Goal: Task Accomplishment & Management: Complete application form

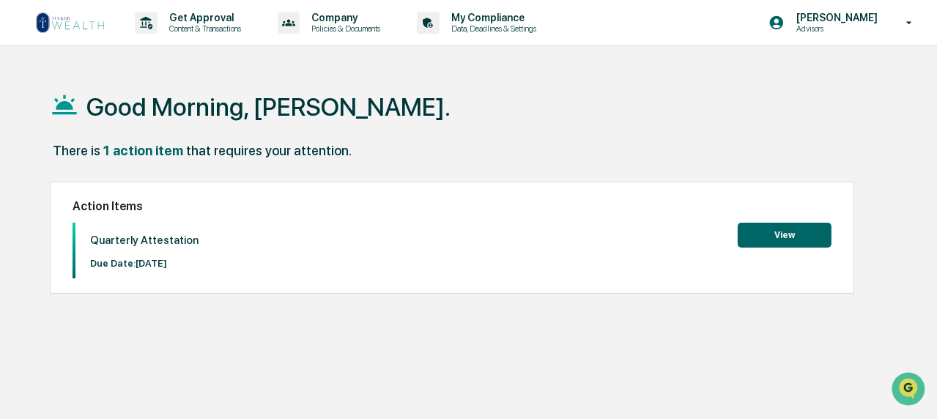
click at [541, 339] on div "Good Morning, [PERSON_NAME]. There is 1 action item that requires your attentio…" at bounding box center [472, 279] width 888 height 419
click at [791, 237] on button "View" at bounding box center [785, 235] width 94 height 25
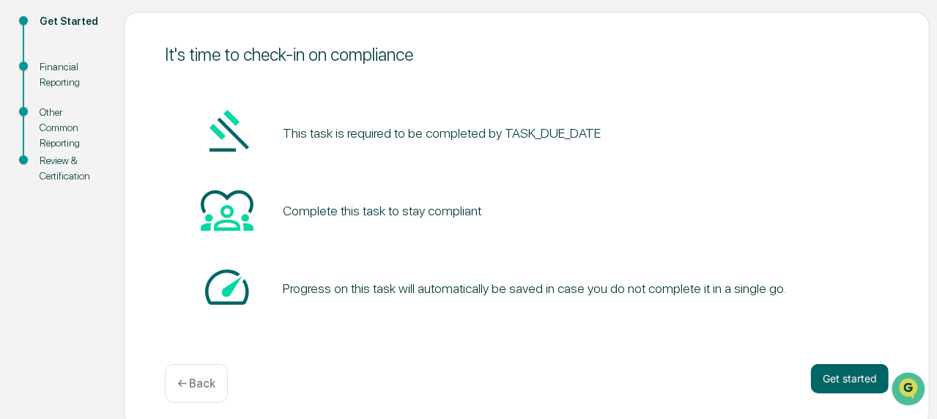
scroll to position [171, 0]
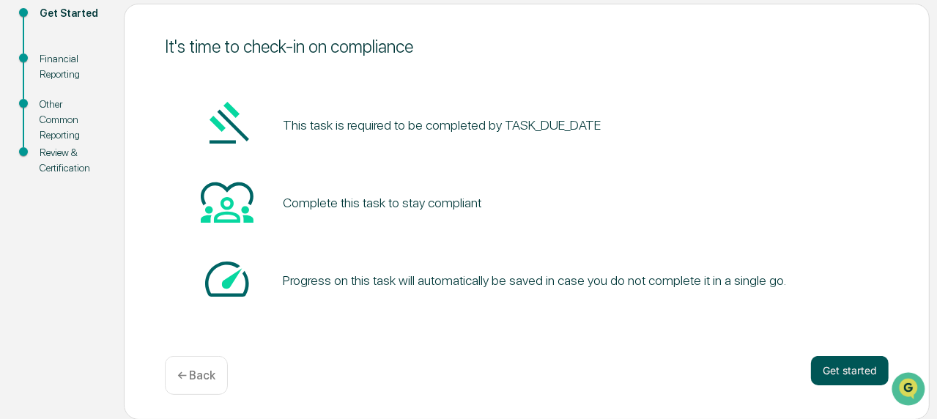
click at [855, 369] on button "Get started" at bounding box center [850, 370] width 78 height 29
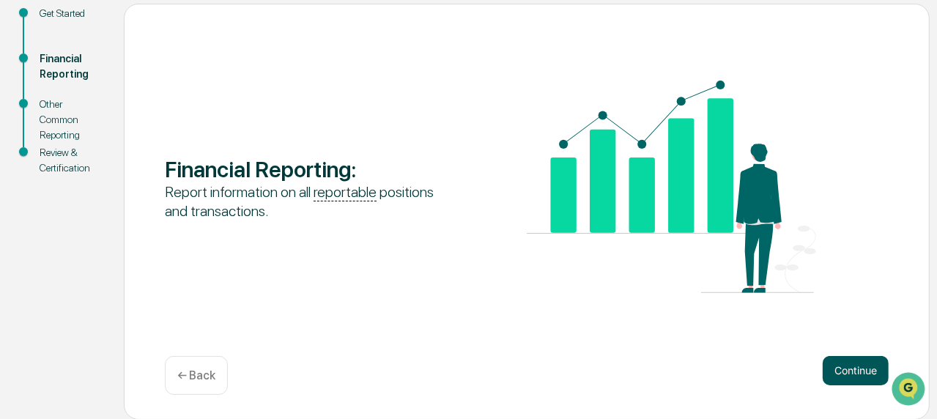
drag, startPoint x: 848, startPoint y: 367, endPoint x: 840, endPoint y: 366, distance: 8.2
click at [848, 368] on button "Continue" at bounding box center [856, 370] width 66 height 29
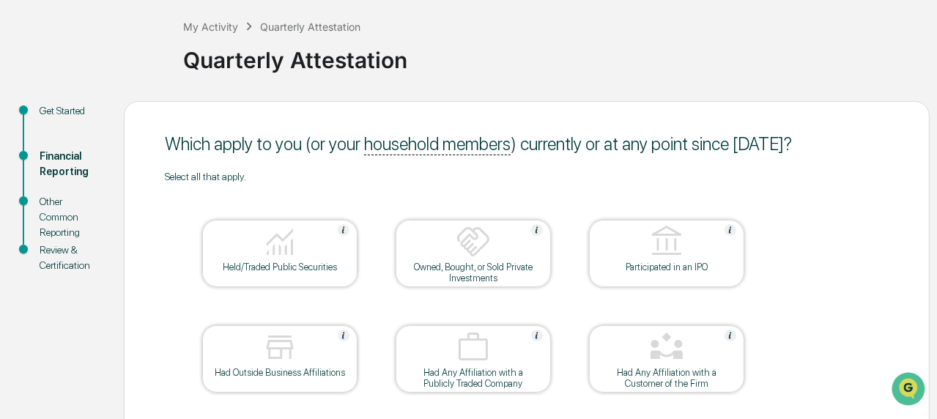
scroll to position [147, 0]
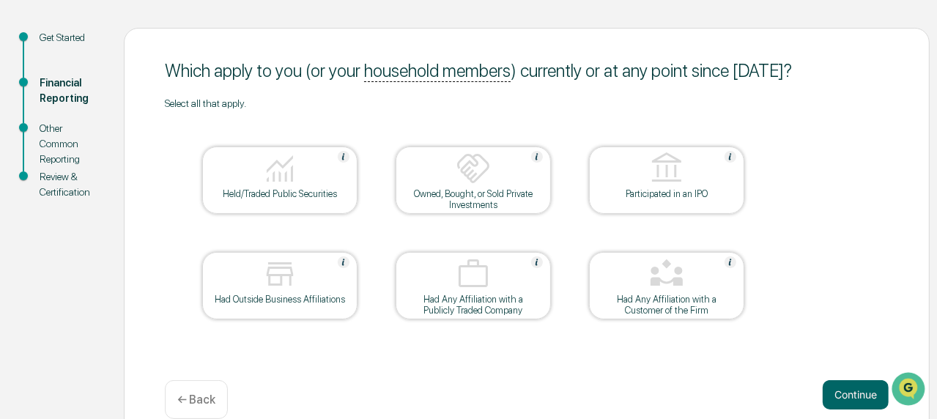
click at [273, 185] on img at bounding box center [279, 168] width 35 height 35
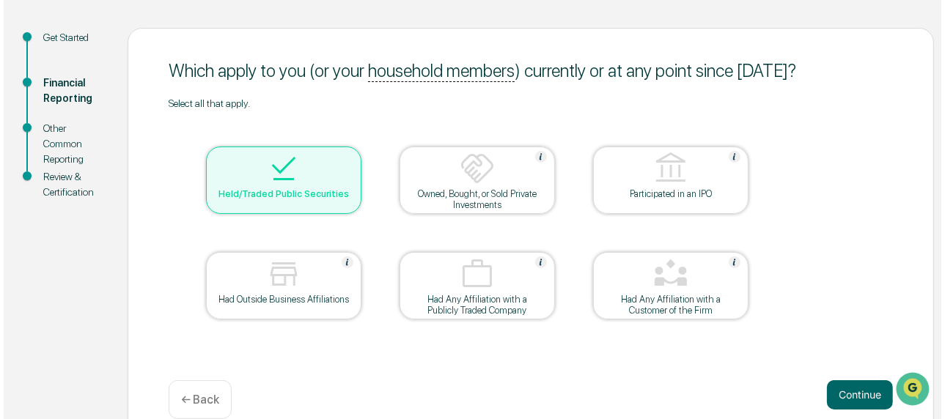
scroll to position [171, 0]
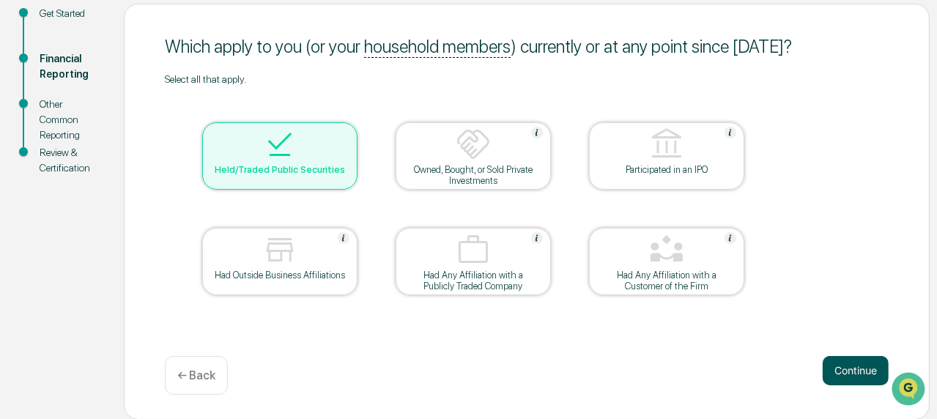
drag, startPoint x: 857, startPoint y: 370, endPoint x: 842, endPoint y: 361, distance: 17.1
click at [858, 370] on button "Continue" at bounding box center [856, 370] width 66 height 29
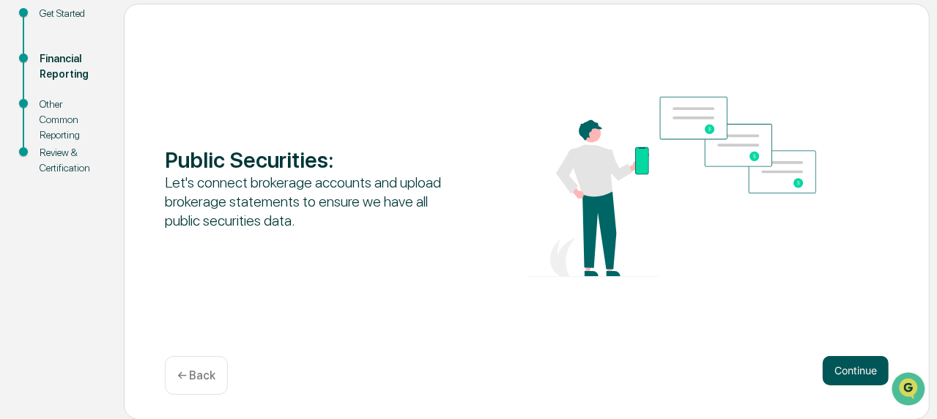
click at [861, 367] on button "Continue" at bounding box center [856, 370] width 66 height 29
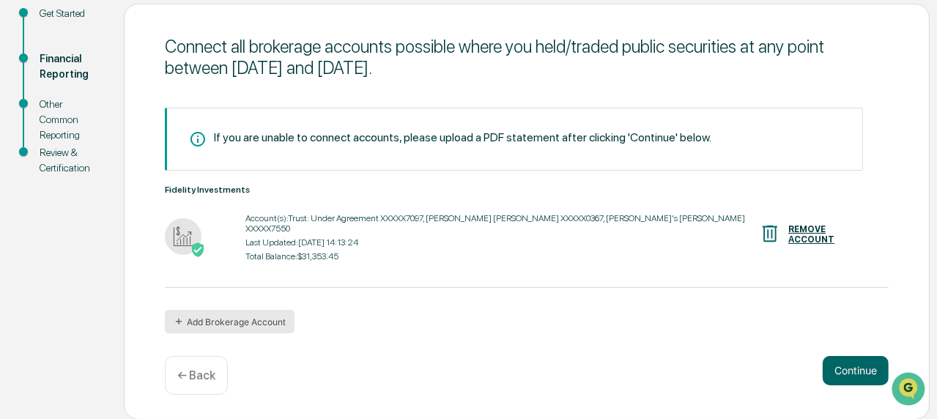
click at [257, 317] on button "Add Brokerage Account" at bounding box center [230, 321] width 130 height 23
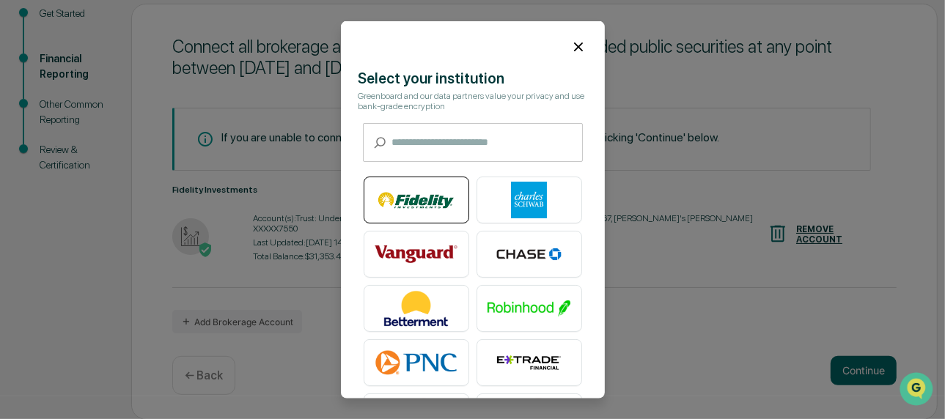
click at [421, 209] on img at bounding box center [417, 200] width 84 height 37
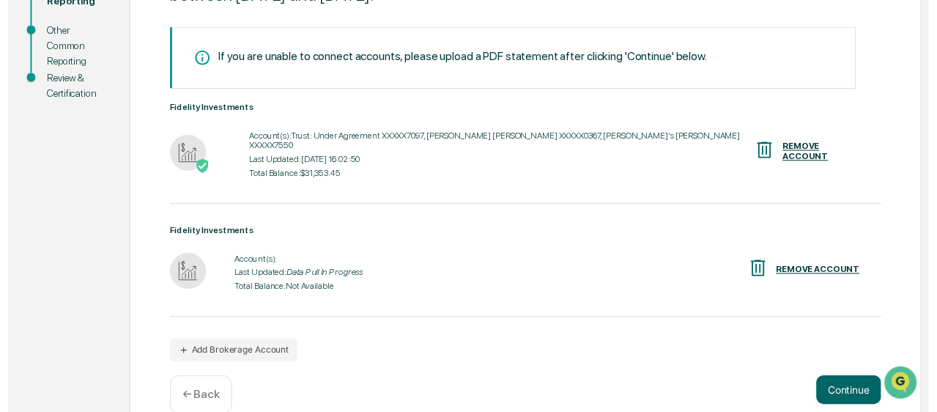
scroll to position [260, 0]
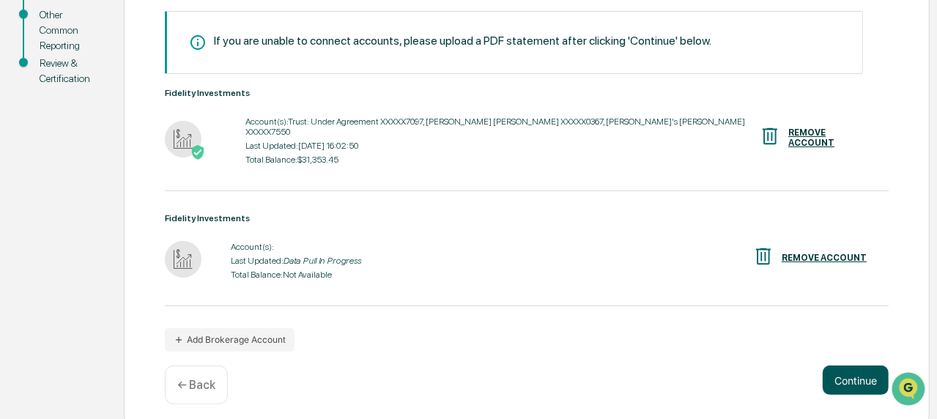
click at [855, 366] on button "Continue" at bounding box center [856, 380] width 66 height 29
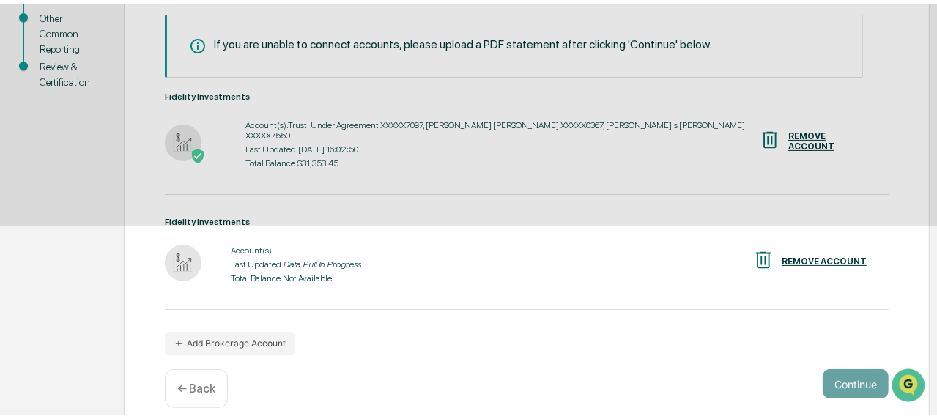
scroll to position [171, 0]
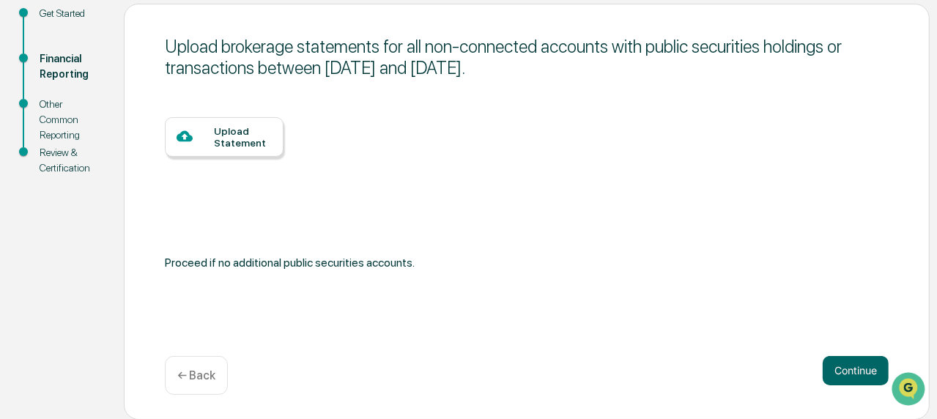
click at [247, 140] on div "Upload Statement" at bounding box center [243, 136] width 58 height 23
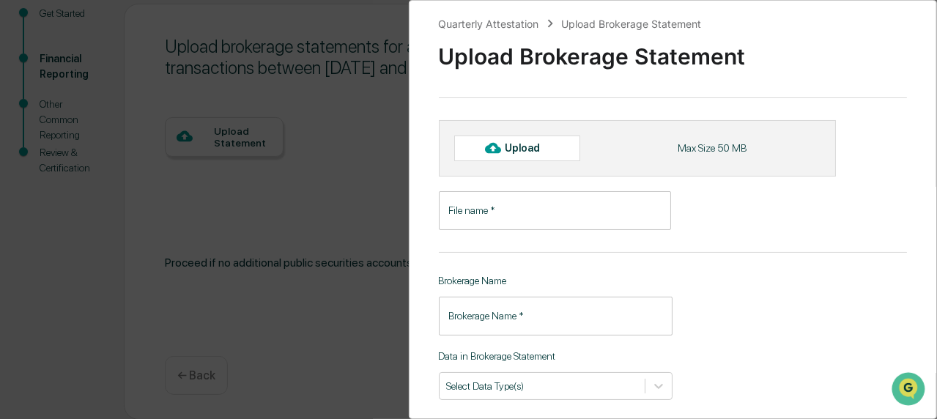
click at [524, 209] on input "File name   *" at bounding box center [555, 210] width 232 height 39
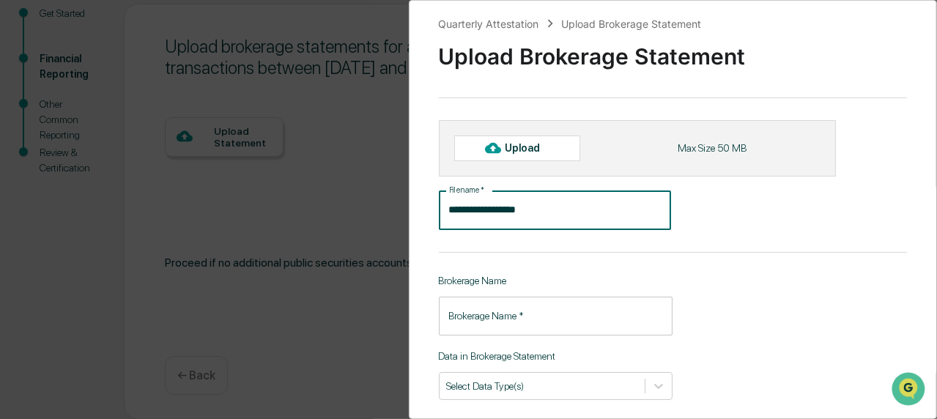
type input "**********"
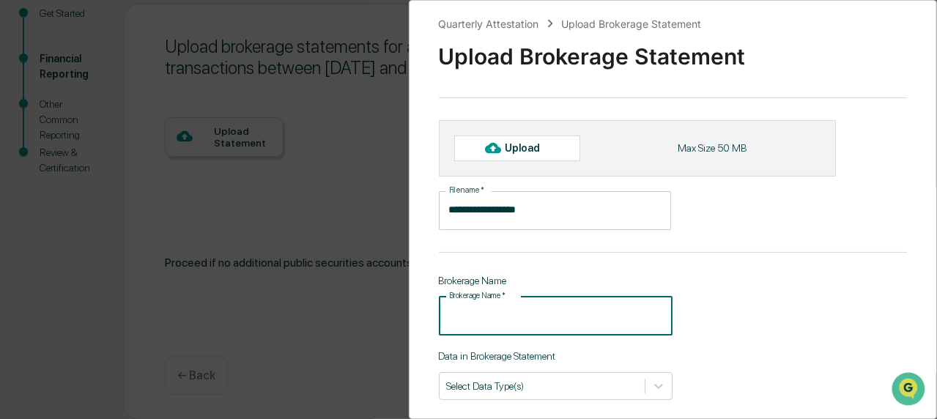
click at [556, 322] on input "Brokerage Name   *" at bounding box center [556, 316] width 235 height 39
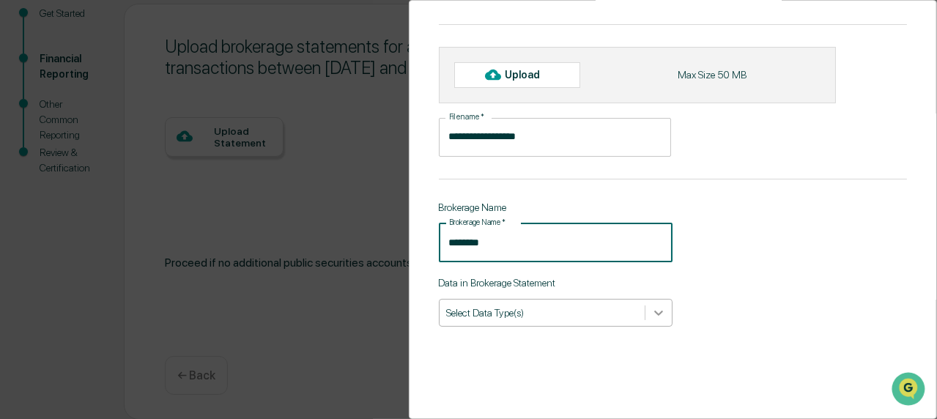
type input "********"
click at [655, 310] on icon at bounding box center [659, 313] width 15 height 15
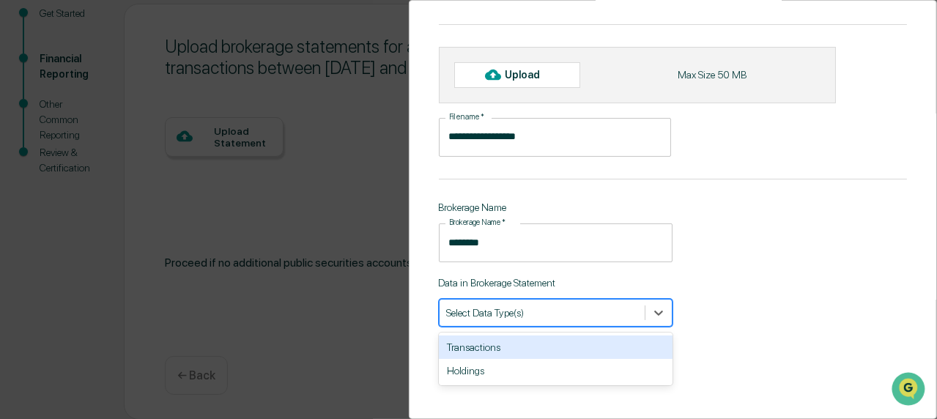
click at [586, 349] on div "Transactions" at bounding box center [556, 347] width 235 height 23
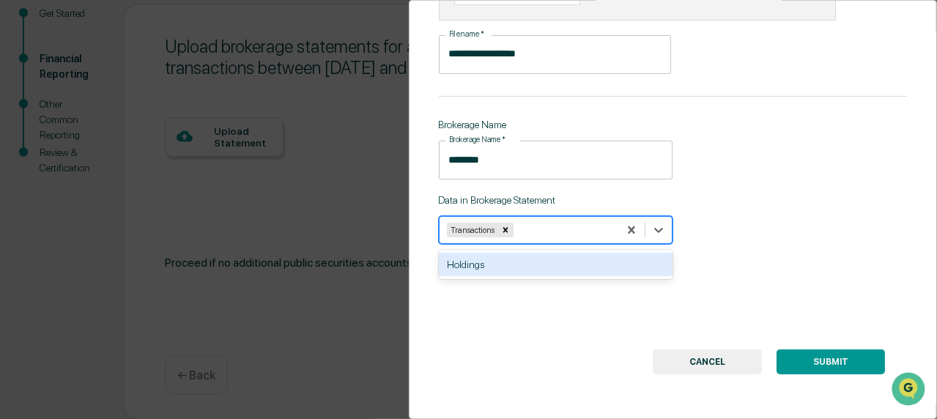
scroll to position [164, 0]
click at [825, 351] on button "SUBMIT" at bounding box center [831, 362] width 108 height 25
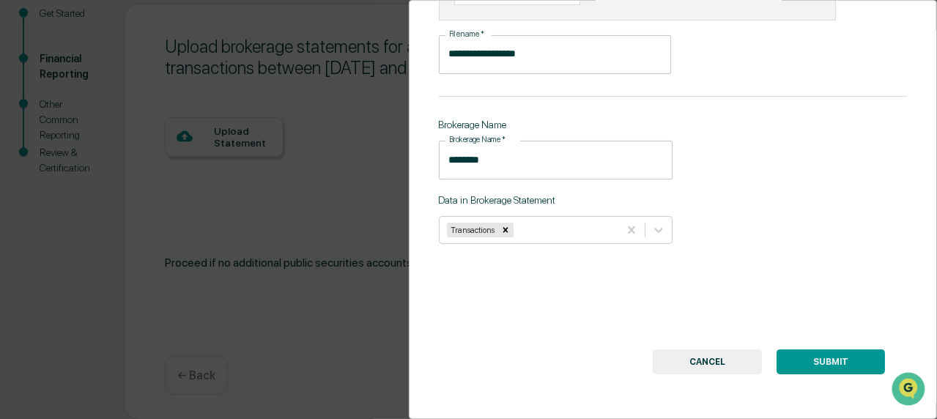
click at [827, 350] on button "SUBMIT" at bounding box center [831, 362] width 108 height 25
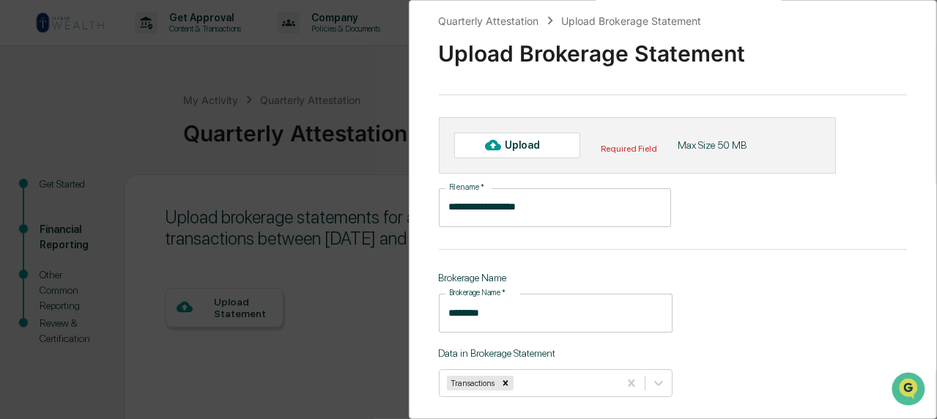
scroll to position [0, 0]
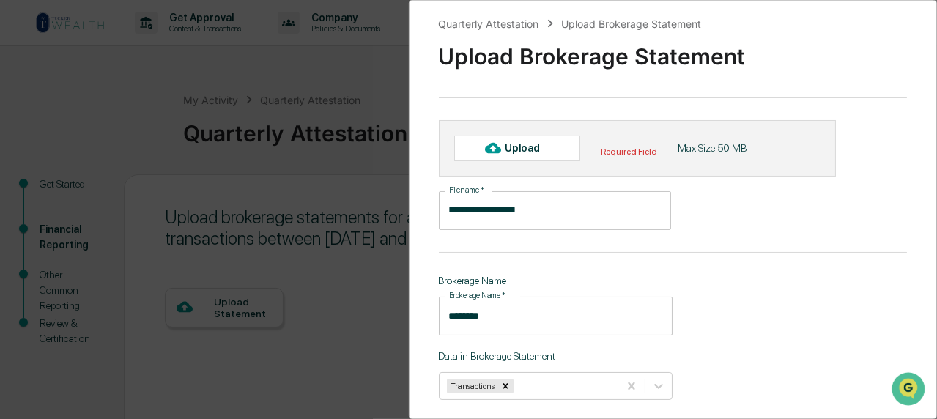
click at [525, 146] on div "Upload" at bounding box center [529, 148] width 48 height 12
type input "**********"
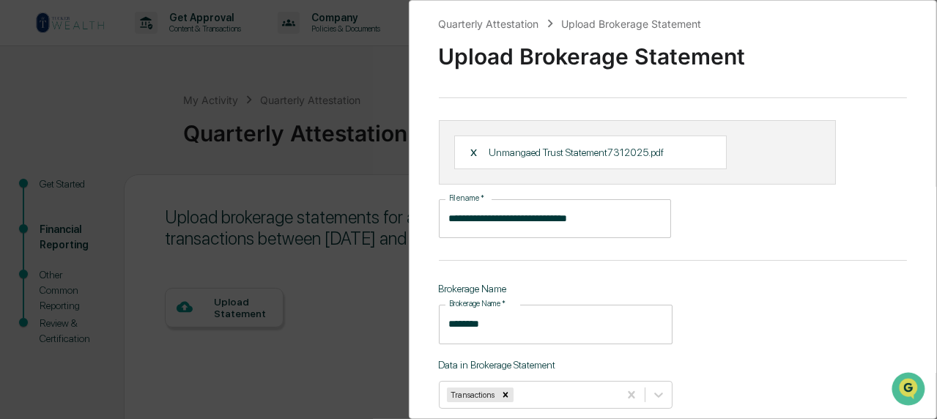
scroll to position [174, 0]
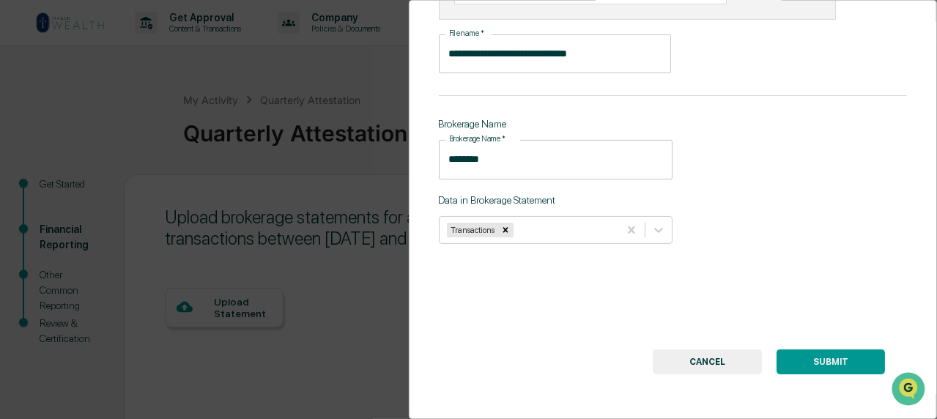
click at [824, 355] on button "SUBMIT" at bounding box center [831, 362] width 108 height 25
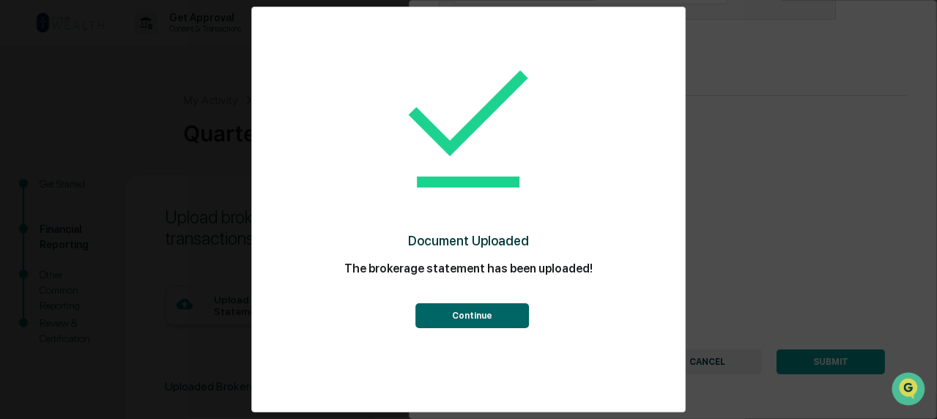
click at [478, 314] on button "Continue" at bounding box center [473, 315] width 114 height 25
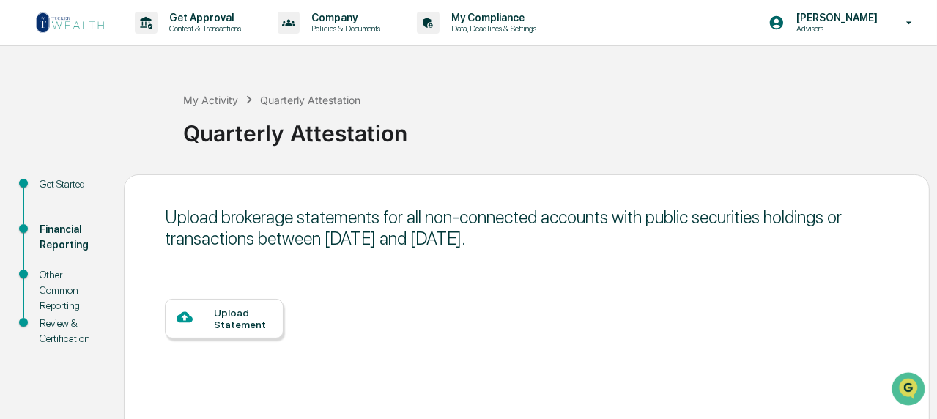
scroll to position [164, 0]
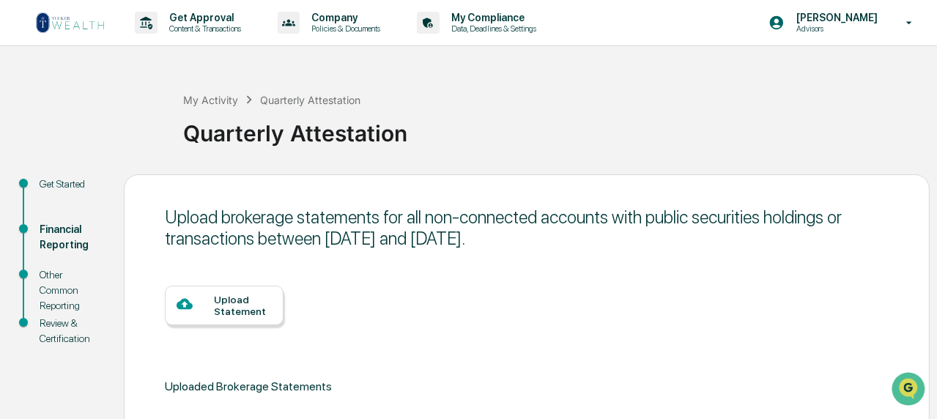
click at [223, 303] on div "Upload Statement" at bounding box center [243, 305] width 58 height 23
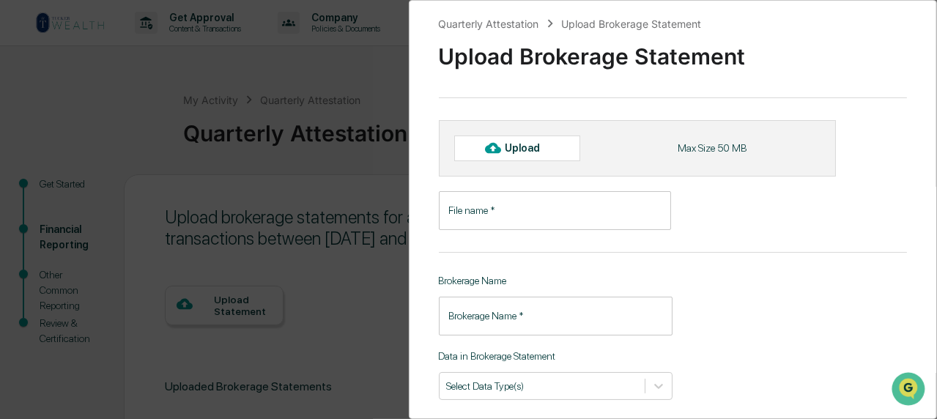
click at [517, 149] on div "Upload" at bounding box center [529, 148] width 48 height 12
type input "**********"
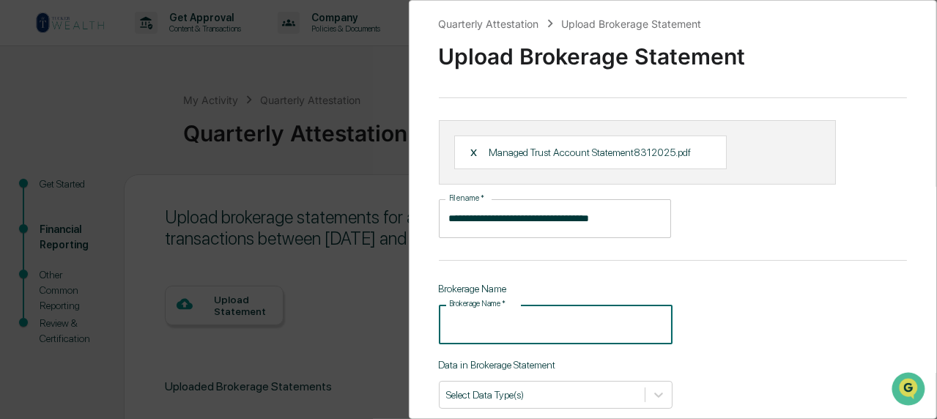
click at [505, 328] on input "Brokerage Name   *" at bounding box center [556, 324] width 235 height 39
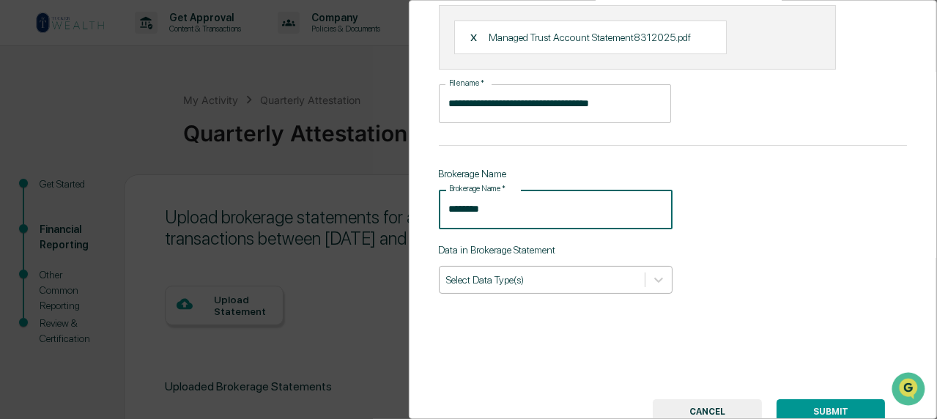
scroll to position [147, 0]
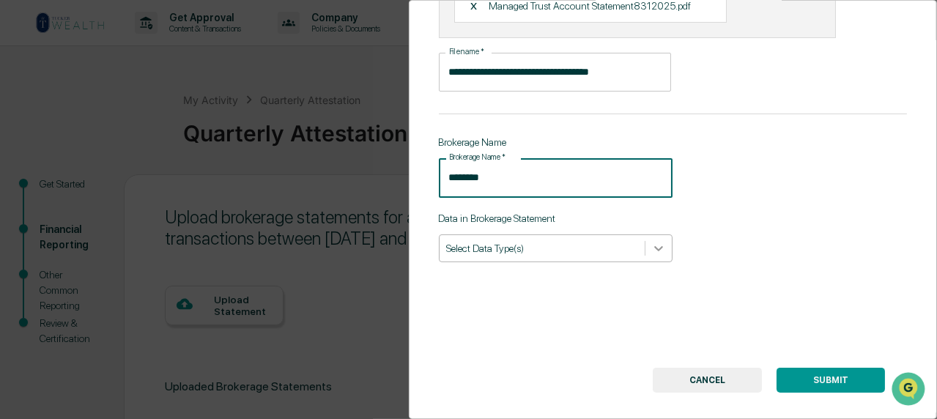
type input "********"
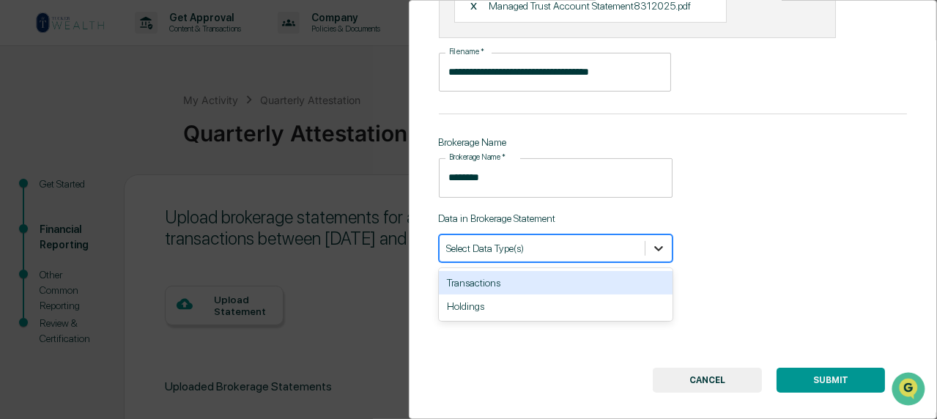
click at [652, 248] on icon at bounding box center [659, 248] width 15 height 15
click at [489, 289] on div "Transactions" at bounding box center [556, 282] width 235 height 23
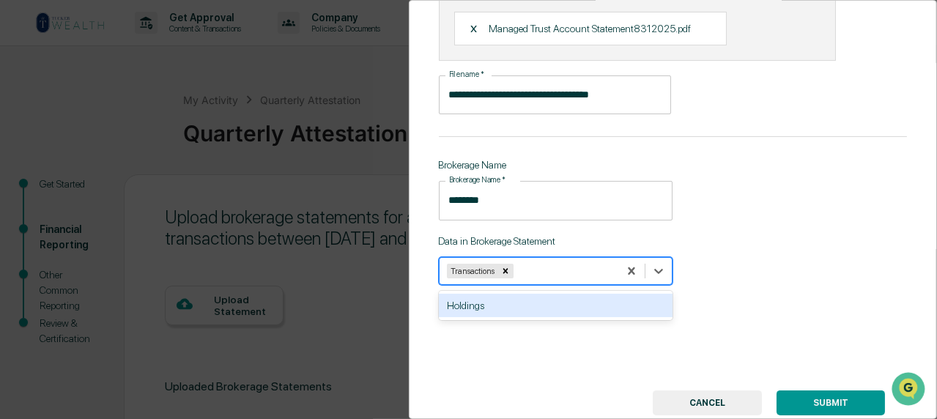
scroll to position [174, 0]
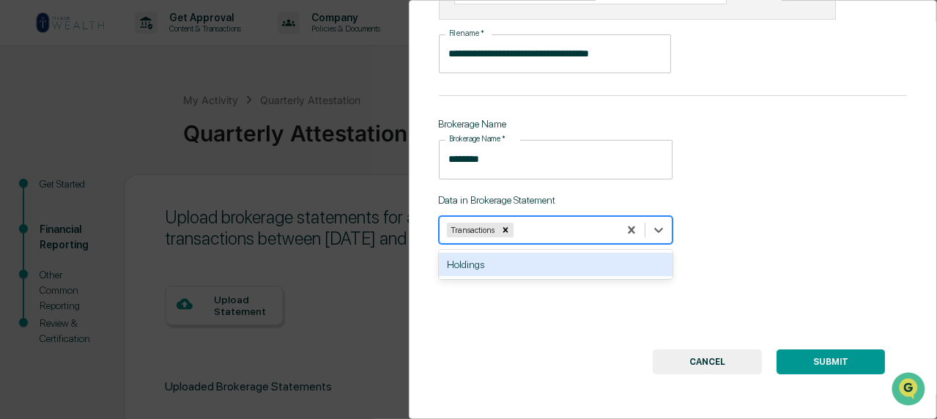
click at [816, 354] on button "SUBMIT" at bounding box center [831, 362] width 108 height 25
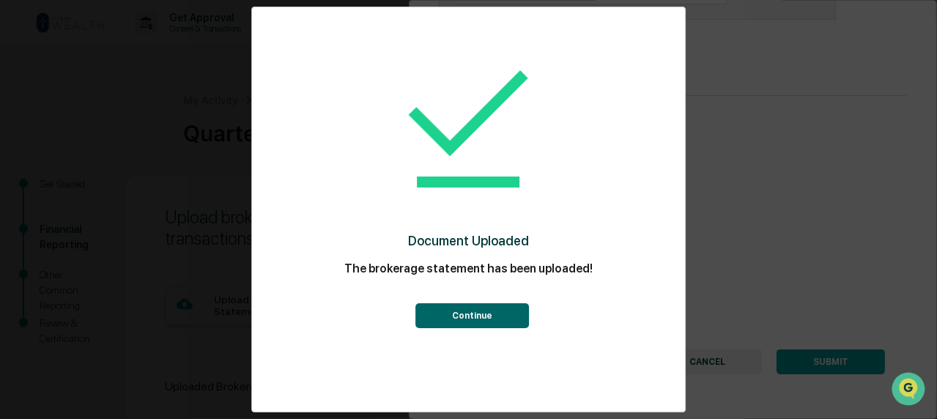
click at [483, 311] on button "Continue" at bounding box center [473, 315] width 114 height 25
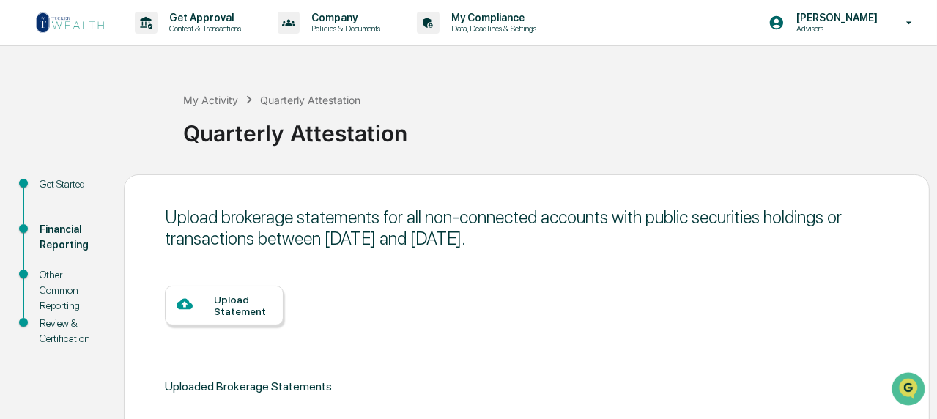
scroll to position [164, 0]
click at [223, 300] on div "Upload Statement" at bounding box center [243, 305] width 58 height 23
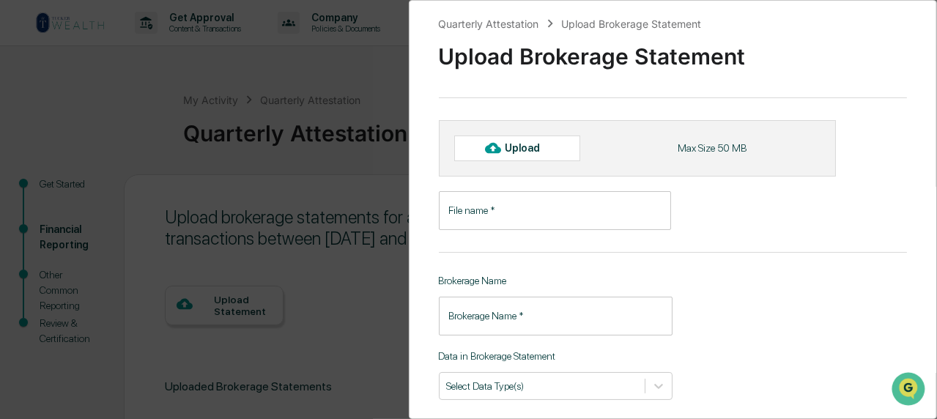
click at [471, 204] on input "File name   *" at bounding box center [555, 210] width 232 height 39
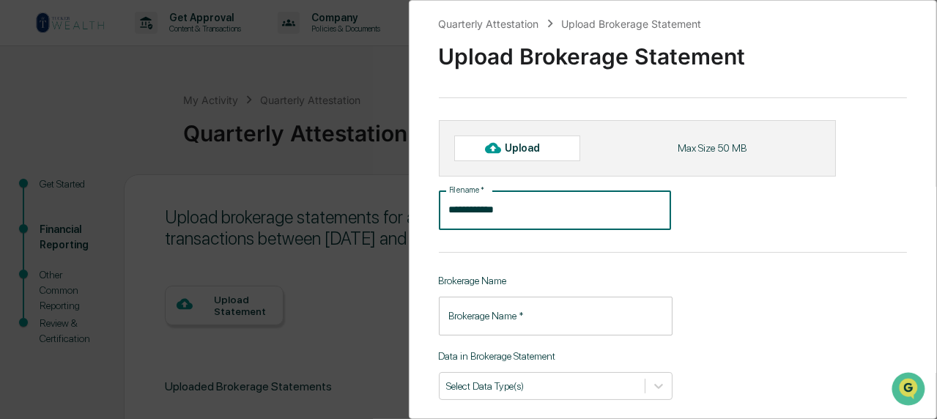
type input "**********"
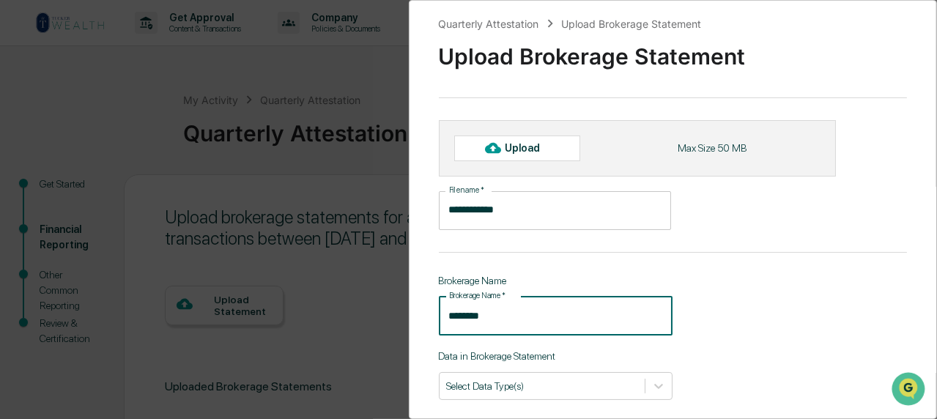
type input "********"
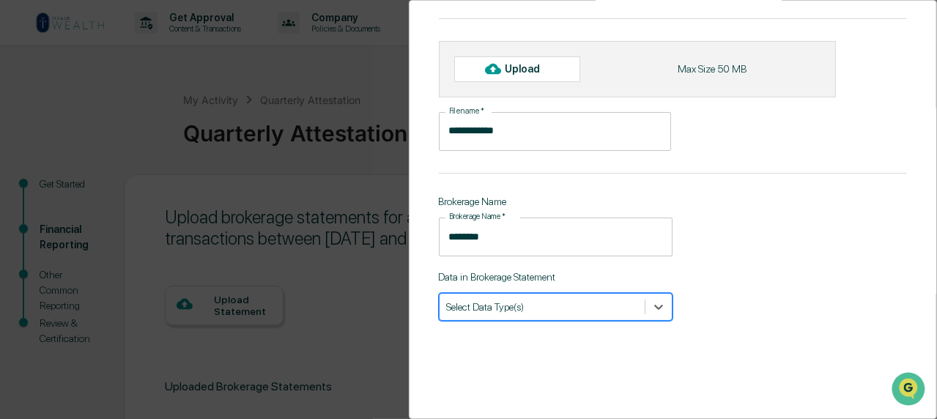
scroll to position [147, 0]
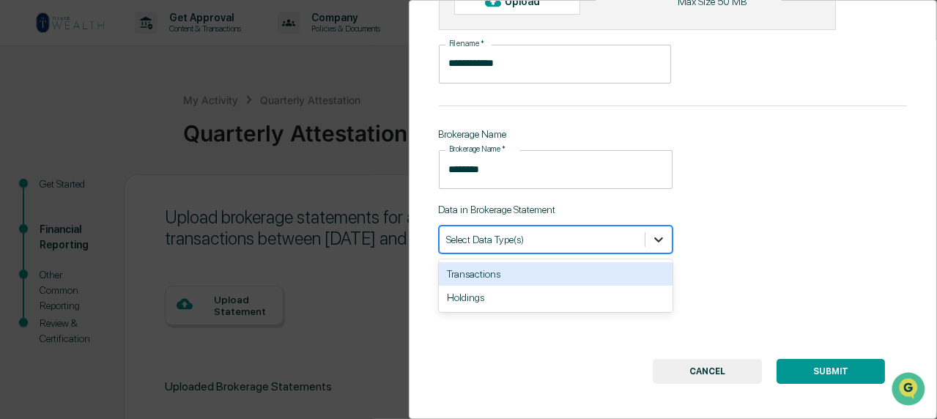
click at [660, 237] on icon at bounding box center [659, 239] width 15 height 15
click at [492, 274] on div "Transactions" at bounding box center [556, 273] width 235 height 23
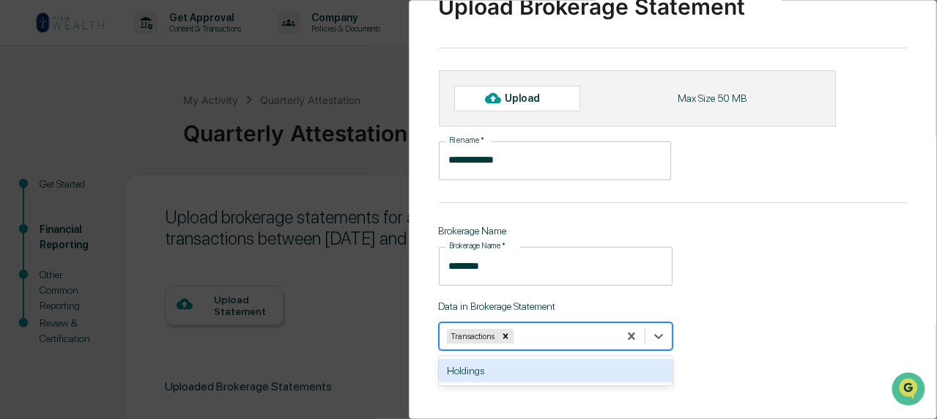
scroll to position [0, 0]
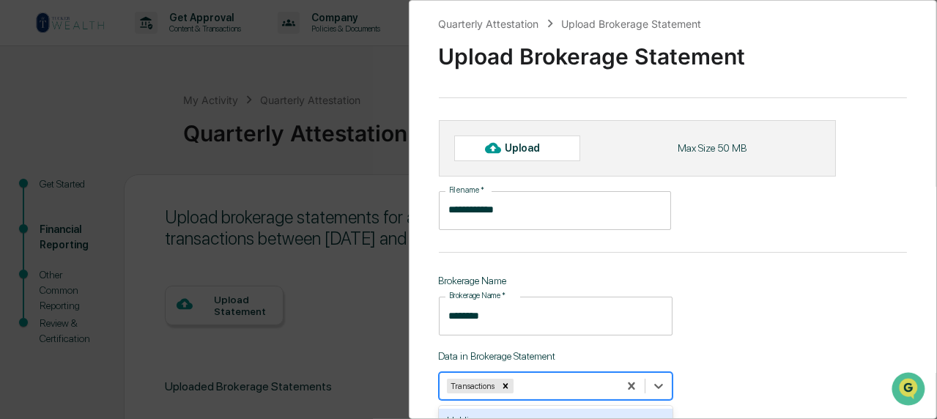
click at [511, 147] on div "Upload" at bounding box center [529, 148] width 48 height 12
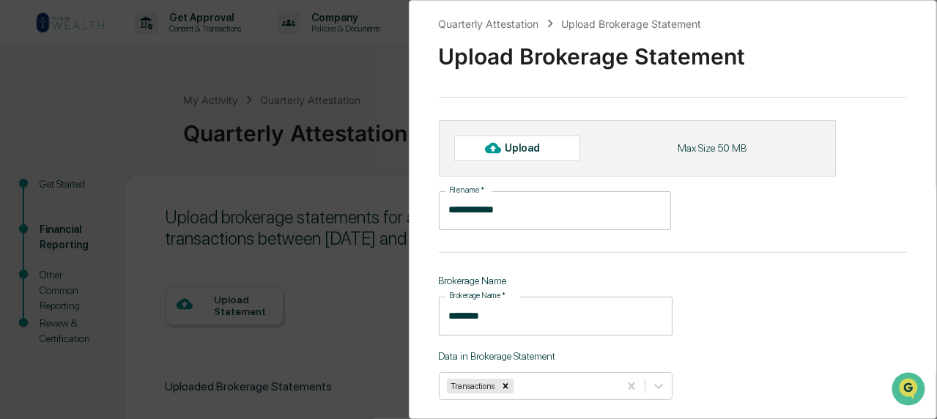
type input "**********"
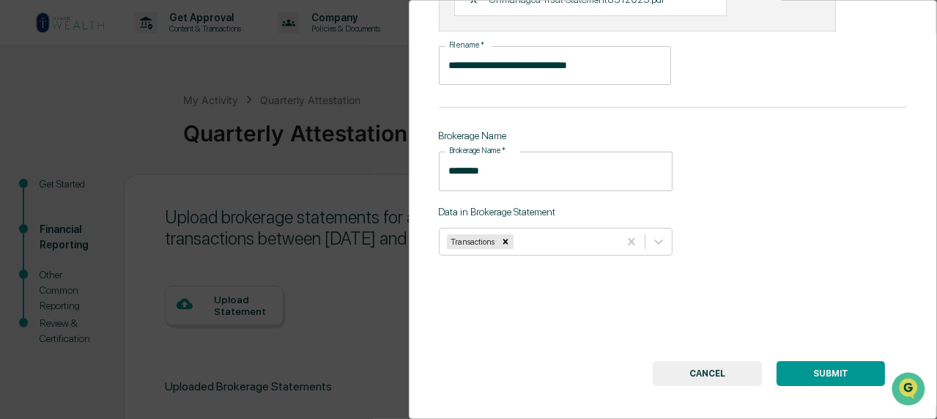
scroll to position [174, 0]
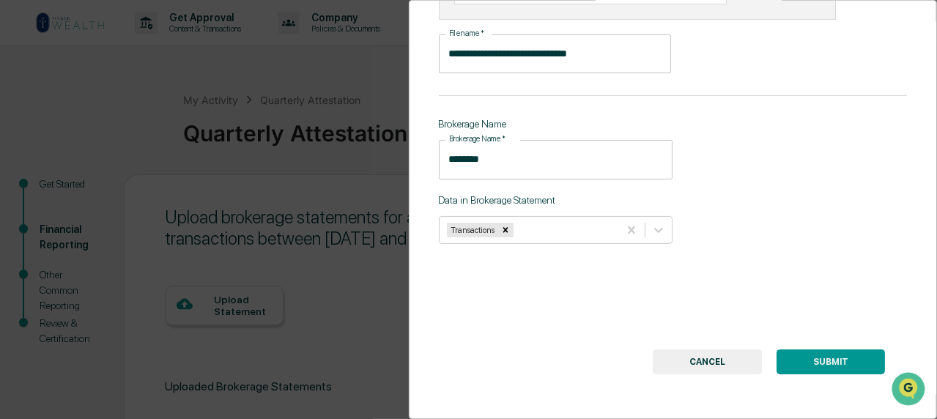
click at [814, 357] on button "SUBMIT" at bounding box center [831, 362] width 108 height 25
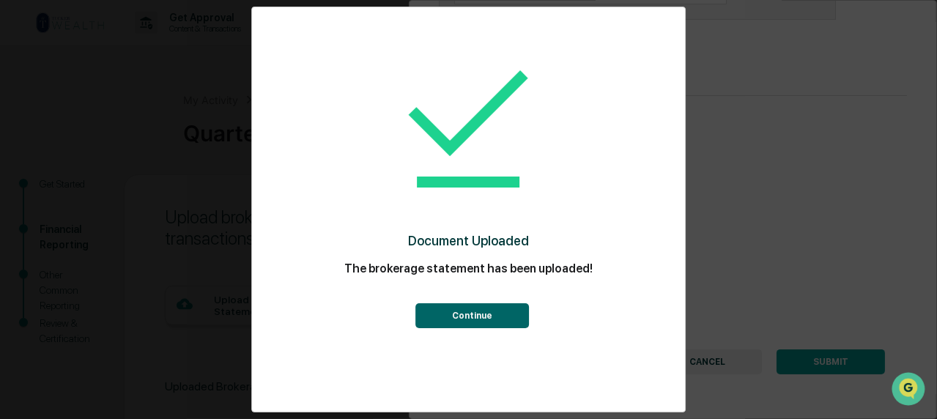
click at [471, 317] on button "Continue" at bounding box center [473, 315] width 114 height 25
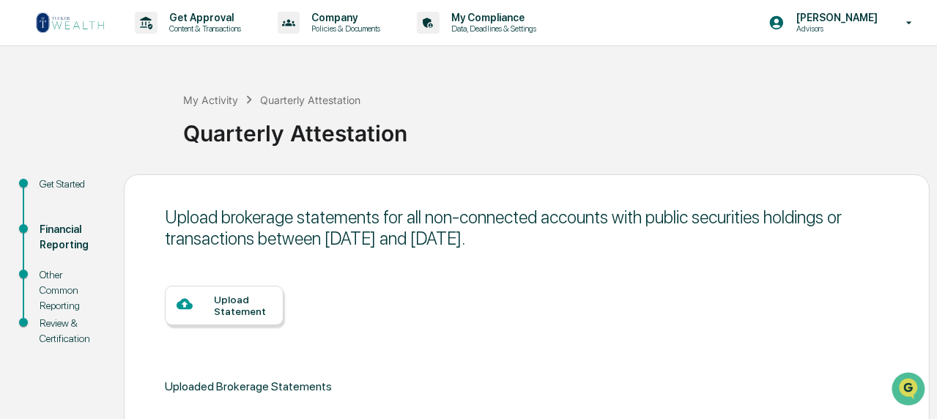
click at [232, 306] on div "Upload Statement" at bounding box center [243, 305] width 58 height 23
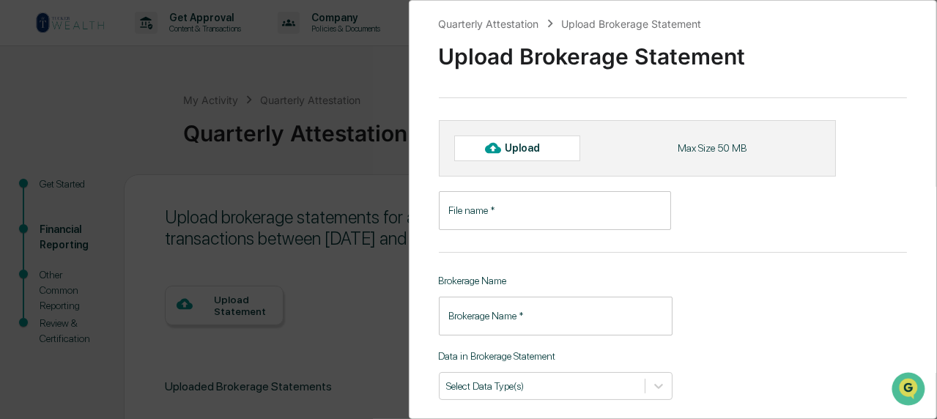
click at [509, 143] on div "Upload" at bounding box center [529, 148] width 48 height 12
type input "**********"
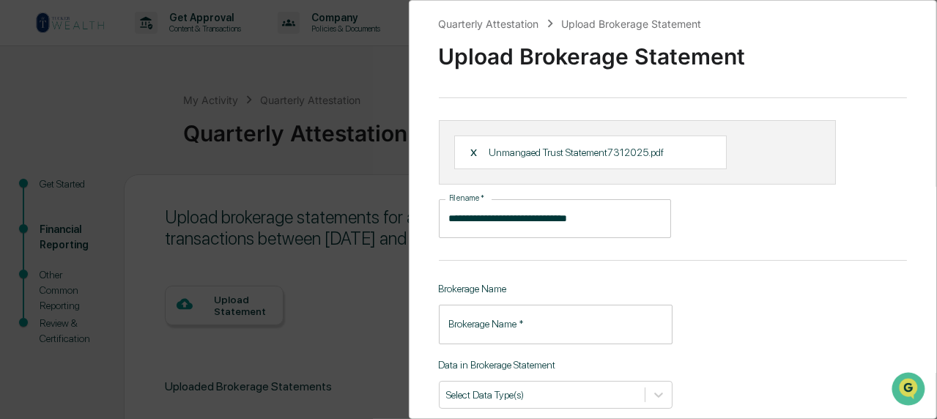
scroll to position [73, 0]
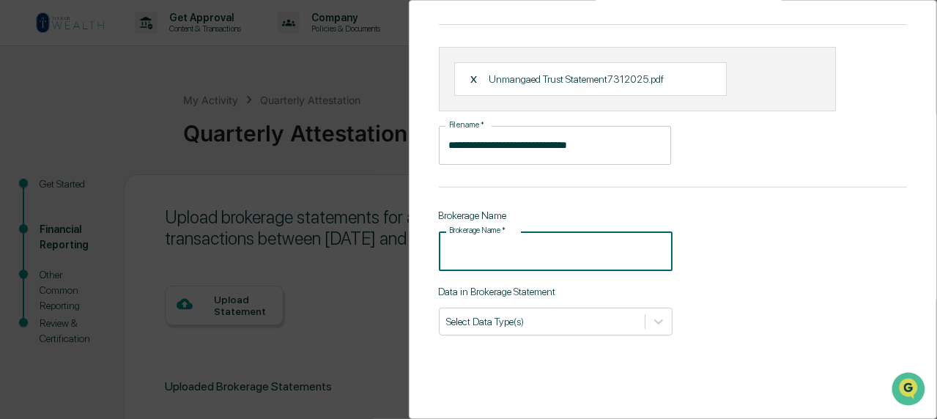
click at [483, 255] on input "Brokerage Name   *" at bounding box center [556, 251] width 235 height 39
type input "********"
click at [659, 324] on icon at bounding box center [659, 321] width 15 height 15
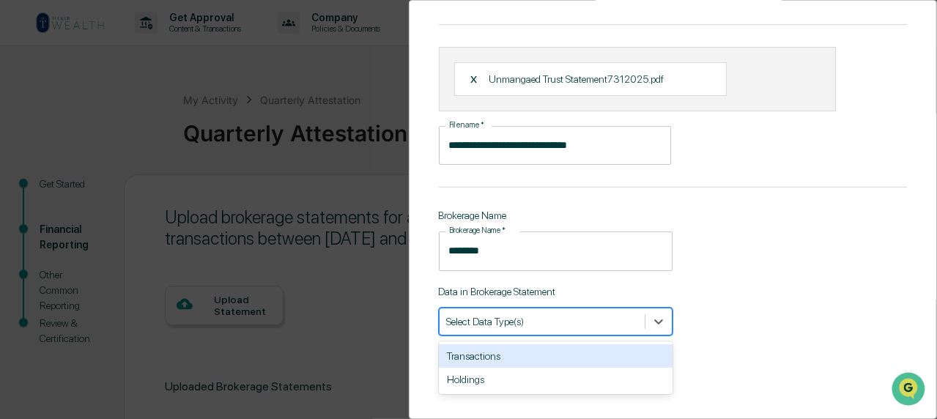
click at [536, 356] on div "Transactions" at bounding box center [556, 355] width 235 height 23
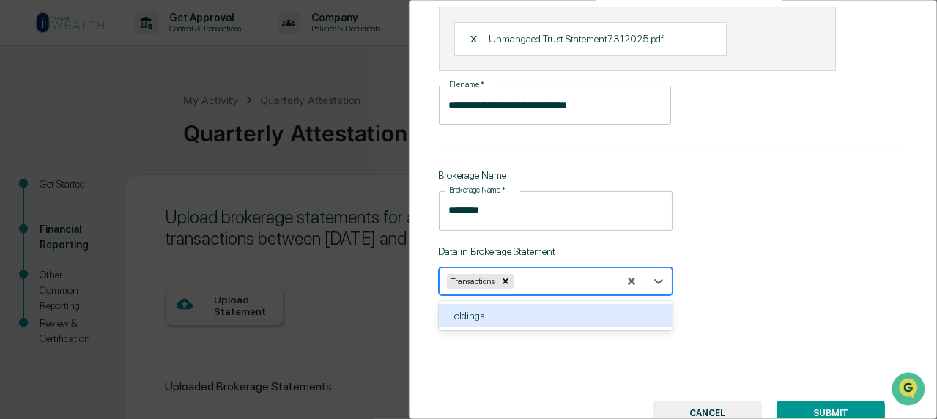
scroll to position [147, 0]
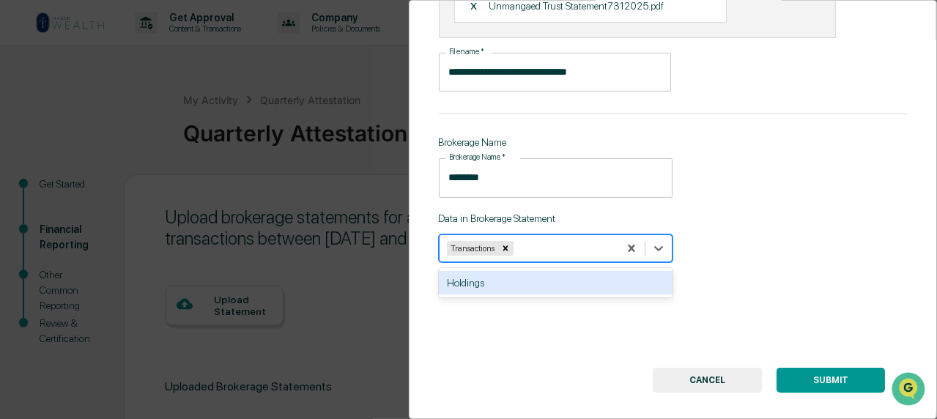
click at [822, 383] on button "SUBMIT" at bounding box center [831, 380] width 108 height 25
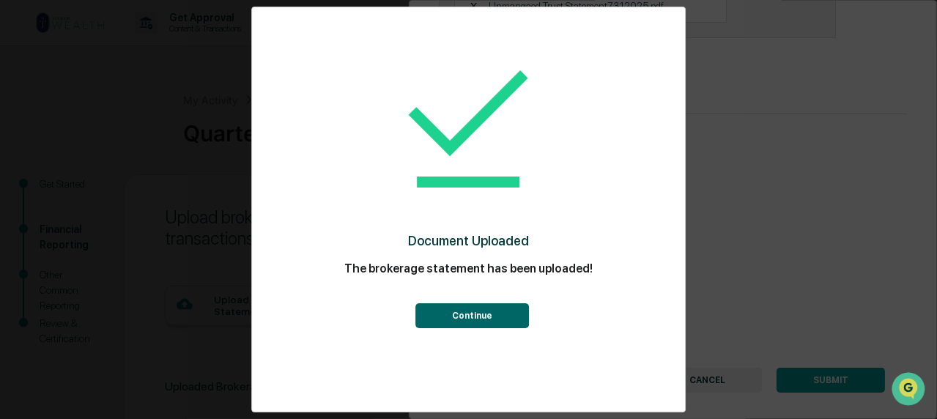
drag, startPoint x: 482, startPoint y: 315, endPoint x: 471, endPoint y: 303, distance: 16.1
click at [482, 314] on button "Continue" at bounding box center [473, 315] width 114 height 25
